Goal: Information Seeking & Learning: Learn about a topic

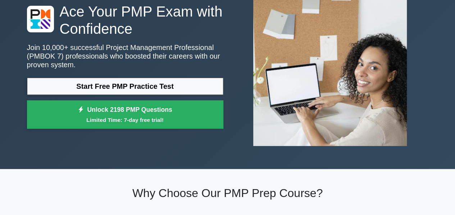
scroll to position [72, 0]
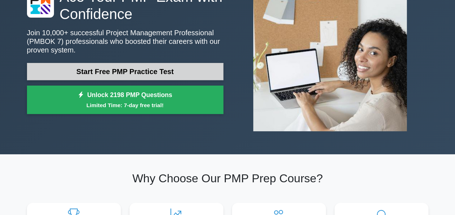
click at [179, 67] on link "Start Free PMP Practice Test" at bounding box center [125, 71] width 196 height 17
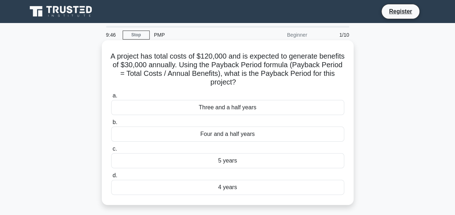
click at [293, 109] on div "Three and a half years" at bounding box center [227, 107] width 233 height 15
click at [111, 98] on input "a. Three and a half years" at bounding box center [111, 95] width 0 height 5
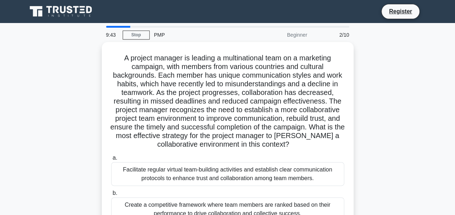
click at [157, 40] on div "PMP" at bounding box center [199, 35] width 99 height 14
click at [365, 62] on div "A project manager is leading a multinational team on a marketing campaign, with…" at bounding box center [228, 176] width 410 height 268
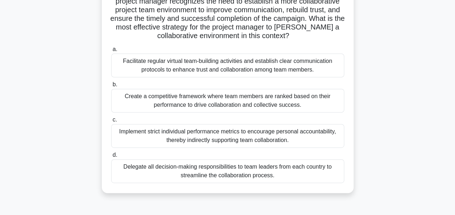
scroll to position [108, 0]
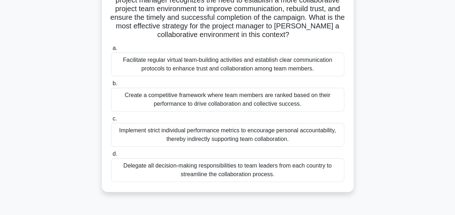
click at [307, 109] on div "Create a competitive framework where team members are ranked based on their per…" at bounding box center [227, 100] width 233 height 24
click at [111, 86] on input "b. Create a competitive framework where team members are ranked based on their …" at bounding box center [111, 83] width 0 height 5
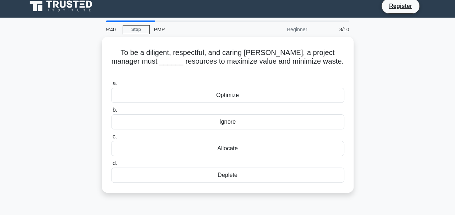
scroll to position [0, 0]
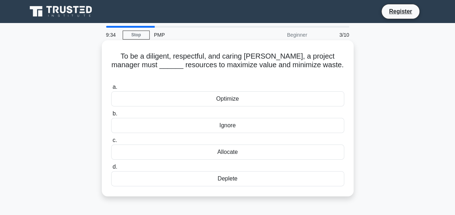
click at [306, 93] on div "Optimize" at bounding box center [227, 98] width 233 height 15
click at [111, 90] on input "a. Optimize" at bounding box center [111, 87] width 0 height 5
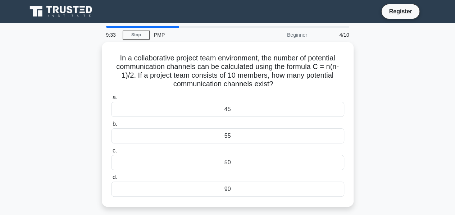
click at [306, 93] on label "a. 45" at bounding box center [227, 105] width 233 height 24
click at [111, 95] on input "a. 45" at bounding box center [111, 97] width 0 height 5
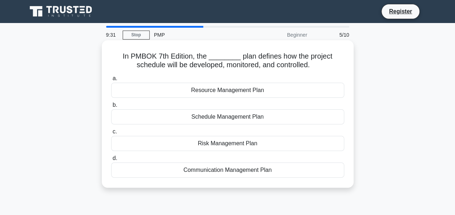
click at [303, 97] on div "Resource Management Plan" at bounding box center [227, 90] width 233 height 15
click at [111, 81] on input "a. Resource Management Plan" at bounding box center [111, 78] width 0 height 5
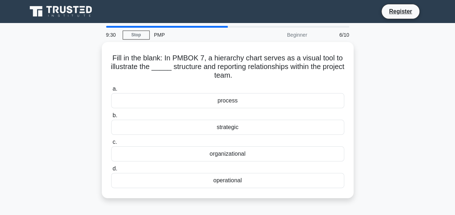
click at [303, 97] on div "process" at bounding box center [227, 100] width 233 height 15
click at [111, 91] on input "a. process" at bounding box center [111, 89] width 0 height 5
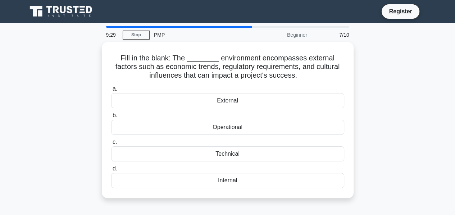
click at [303, 97] on div "External" at bounding box center [227, 100] width 233 height 15
click at [111, 91] on input "a. External" at bounding box center [111, 89] width 0 height 5
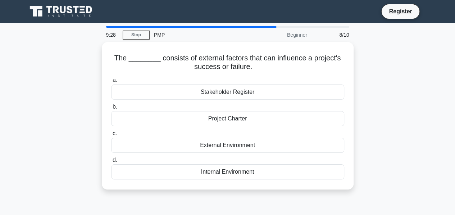
click at [303, 97] on div "Stakeholder Register" at bounding box center [227, 91] width 233 height 15
click at [111, 83] on input "a. Stakeholder Register" at bounding box center [111, 80] width 0 height 5
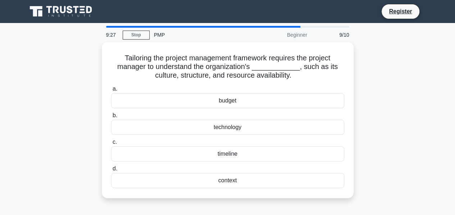
click at [303, 97] on div "budget" at bounding box center [227, 100] width 233 height 15
click at [111, 91] on input "a. budget" at bounding box center [111, 89] width 0 height 5
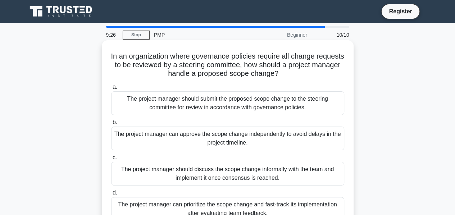
click at [303, 101] on div "The project manager should submit the proposed scope change to the steering com…" at bounding box center [227, 103] width 233 height 24
click at [111, 90] on input "a. The project manager should submit the proposed scope change to the steering …" at bounding box center [111, 87] width 0 height 5
